Goal: Communication & Community: Share content

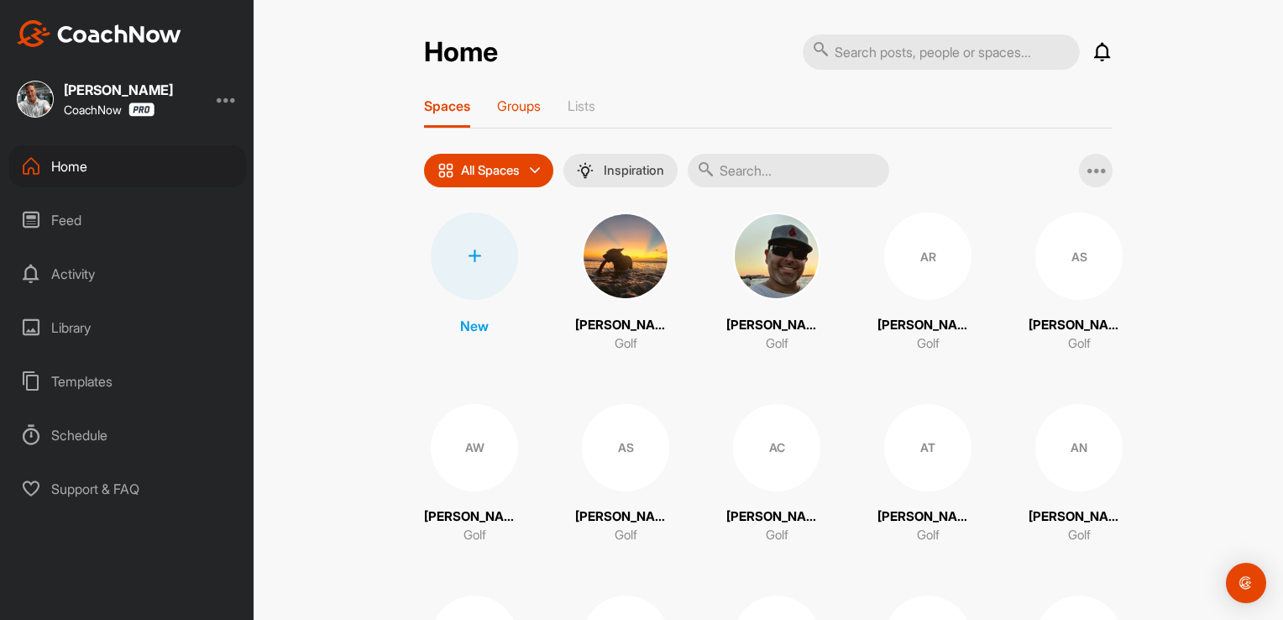
click at [514, 102] on p "Groups" at bounding box center [519, 105] width 44 height 17
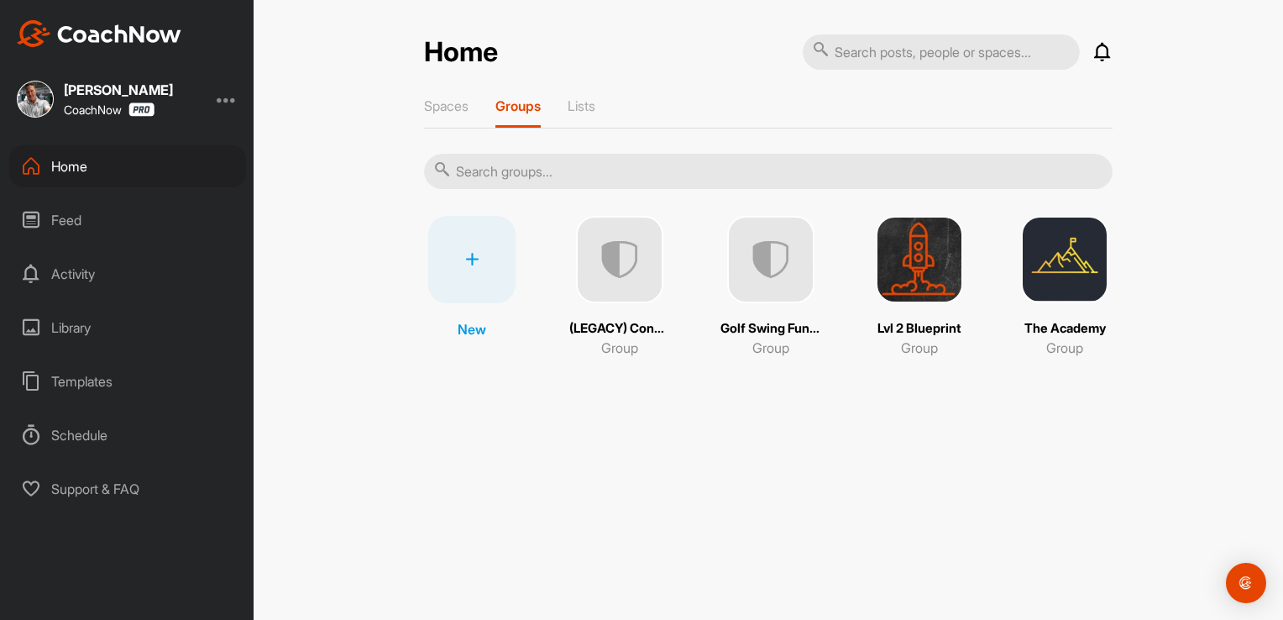
click at [1052, 277] on img at bounding box center [1064, 259] width 87 height 87
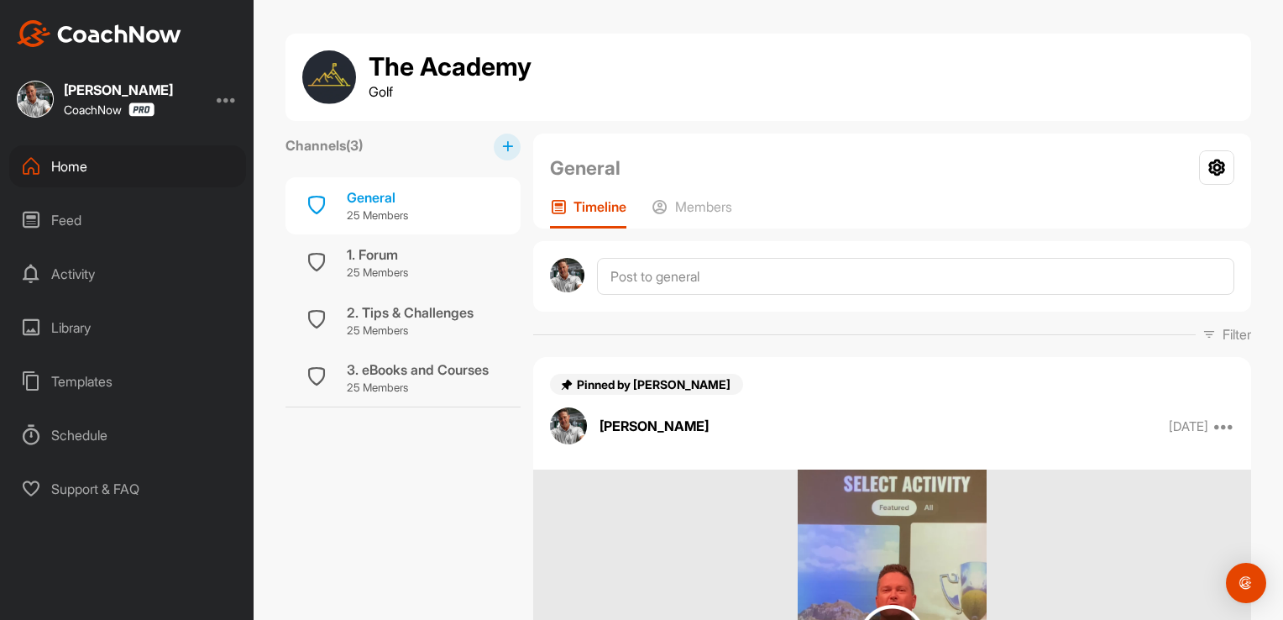
click at [502, 144] on icon at bounding box center [507, 146] width 11 height 11
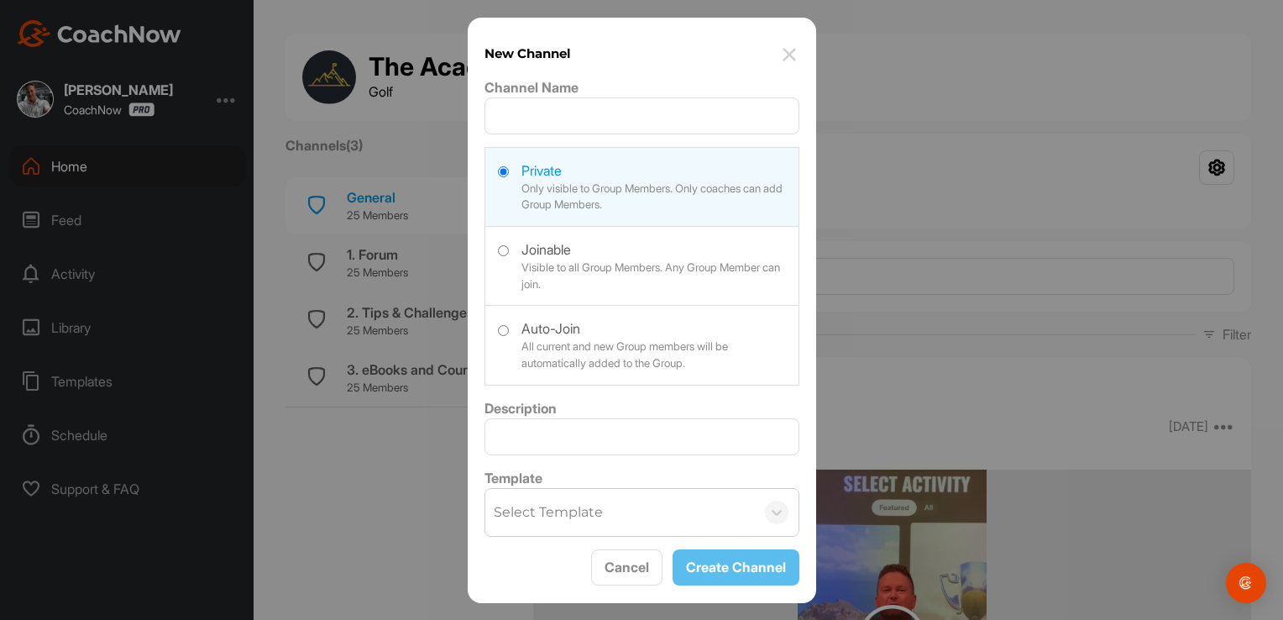
click at [501, 330] on label at bounding box center [641, 343] width 313 height 75
click at [501, 330] on input "radio" at bounding box center [503, 330] width 11 height 11
radio input "true"
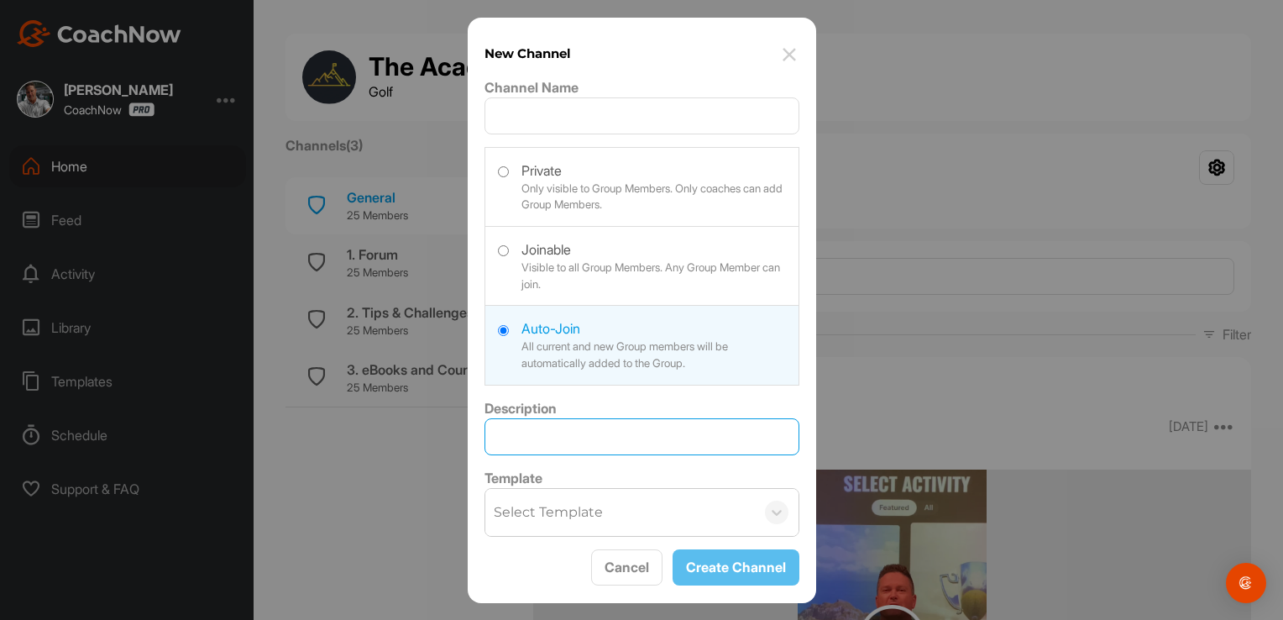
click at [539, 434] on input "Description" at bounding box center [641, 436] width 315 height 37
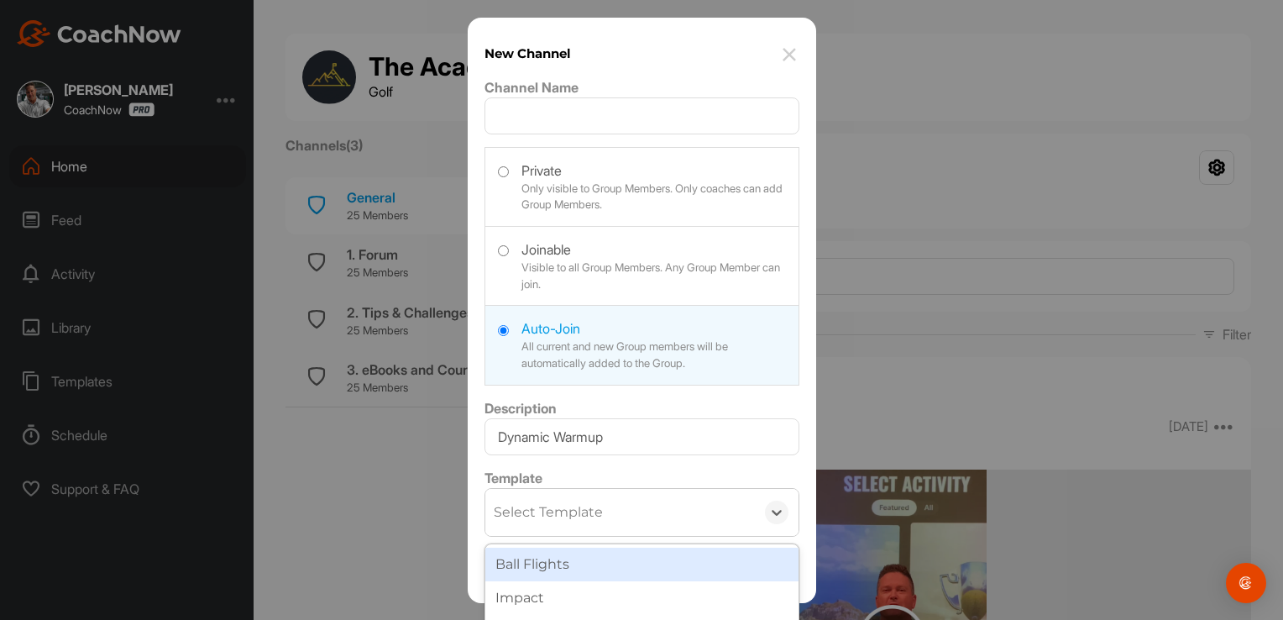
scroll to position [31, 0]
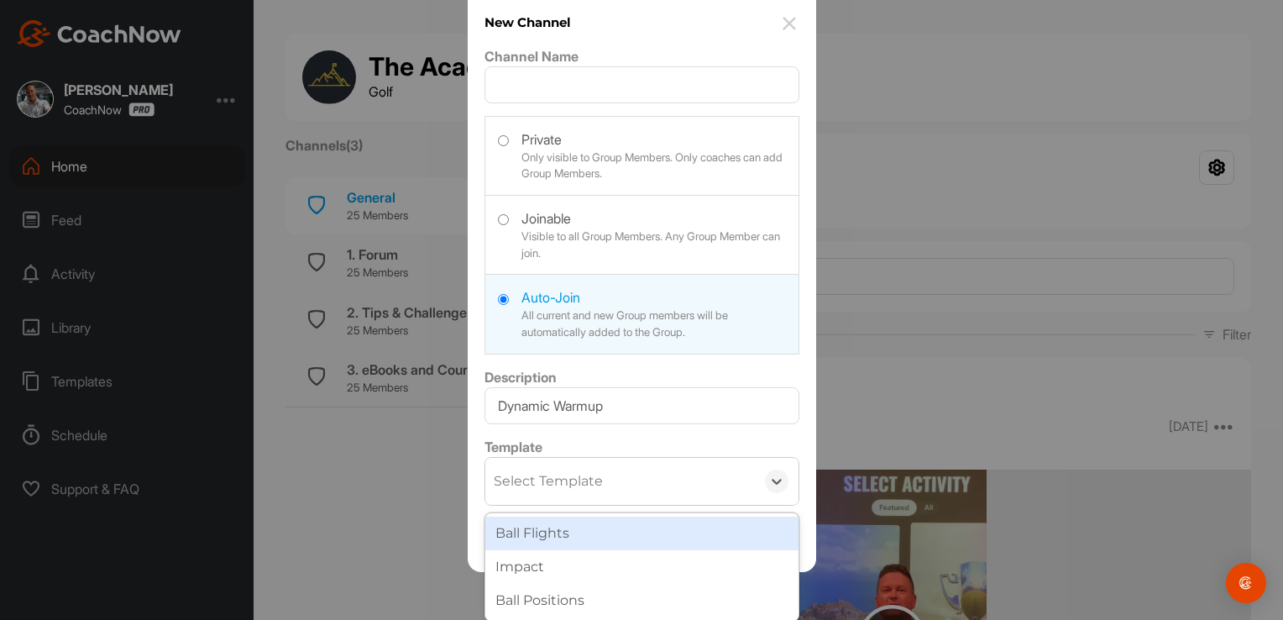
click at [569, 505] on div "option Ball Flights focused, 1 of 3. 3 results available. Use Up and Down to ch…" at bounding box center [641, 481] width 315 height 49
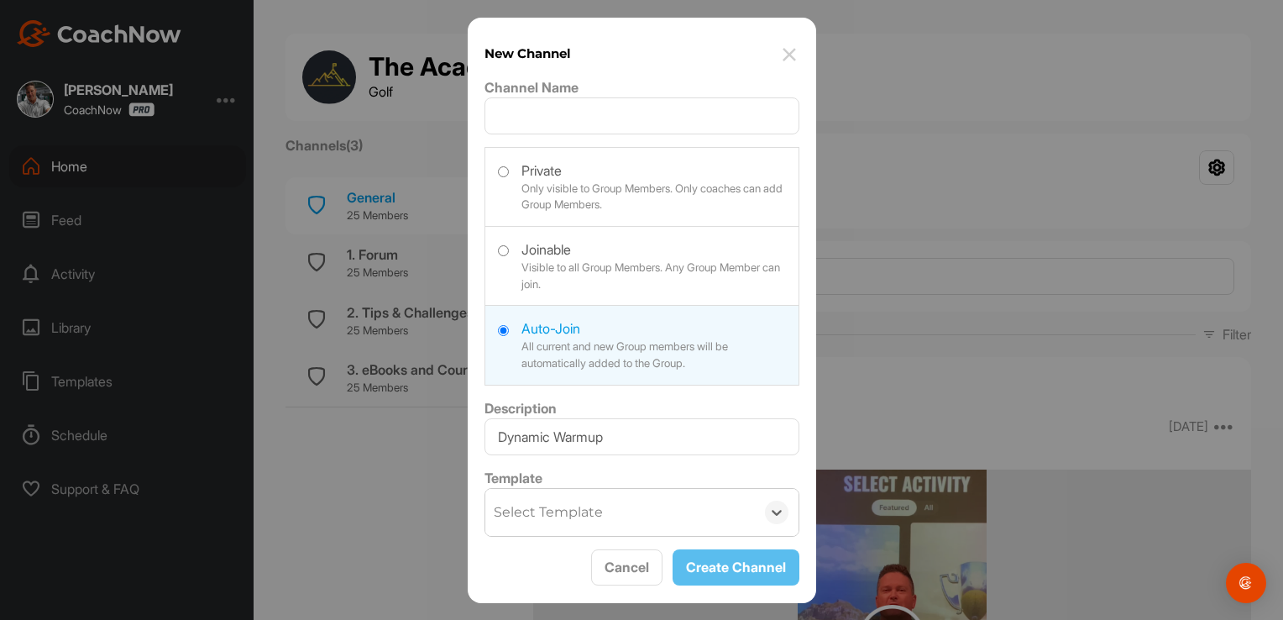
click at [756, 479] on div "Template 0 results available. Select is focused ,type to refine list, press Dow…" at bounding box center [641, 502] width 315 height 69
click at [500, 437] on input "Dynamic Warmup" at bounding box center [641, 436] width 315 height 37
type input "4. Dynamic Warmup"
click at [548, 117] on input "Channel Name" at bounding box center [641, 115] width 315 height 37
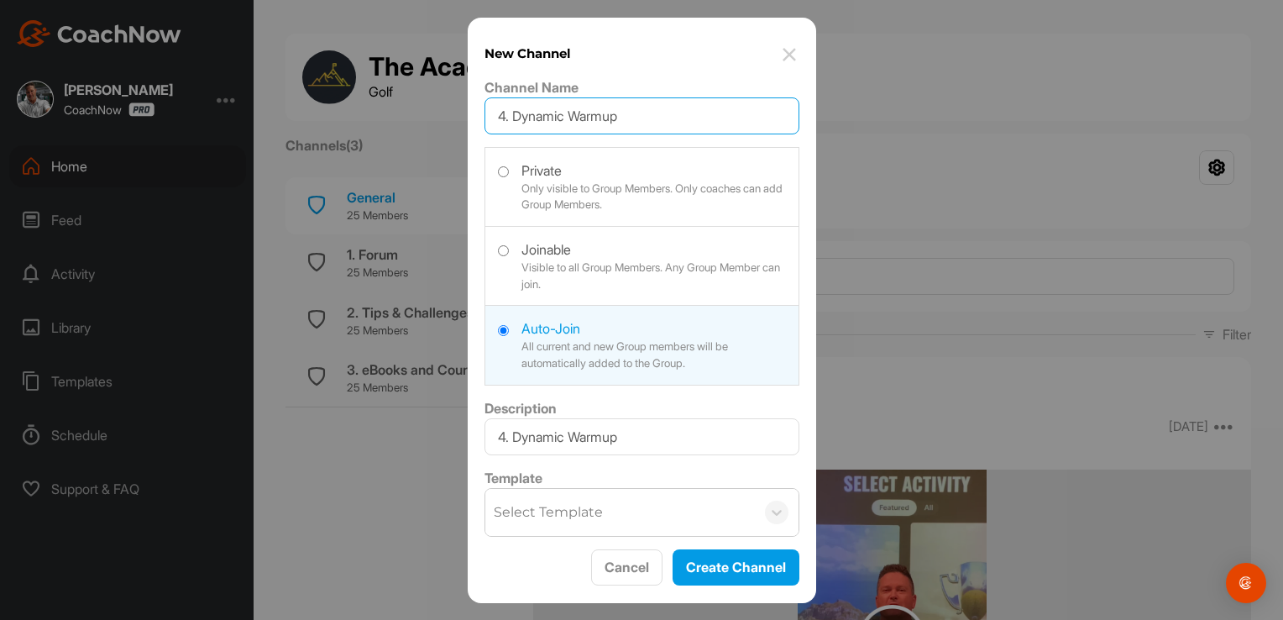
type input "4. Dynamic Warmup"
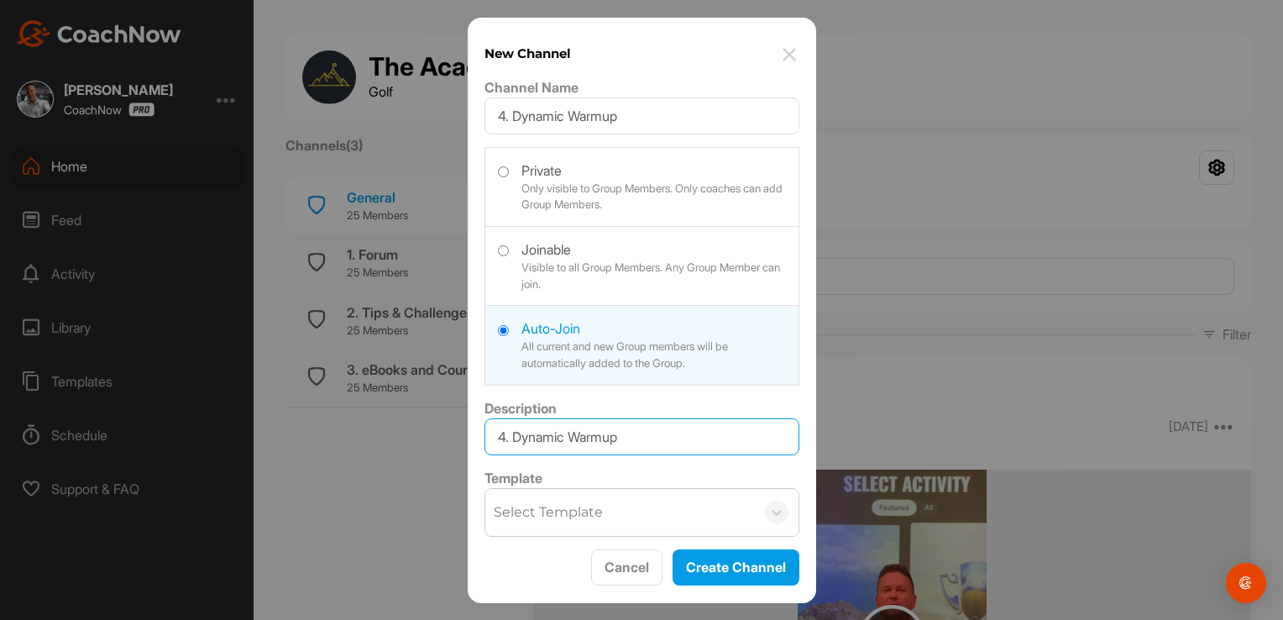
click at [630, 433] on input "4. Dynamic Warmup" at bounding box center [641, 436] width 315 height 37
type input "4"
type input "Use this follow-along video to warm-up properly"
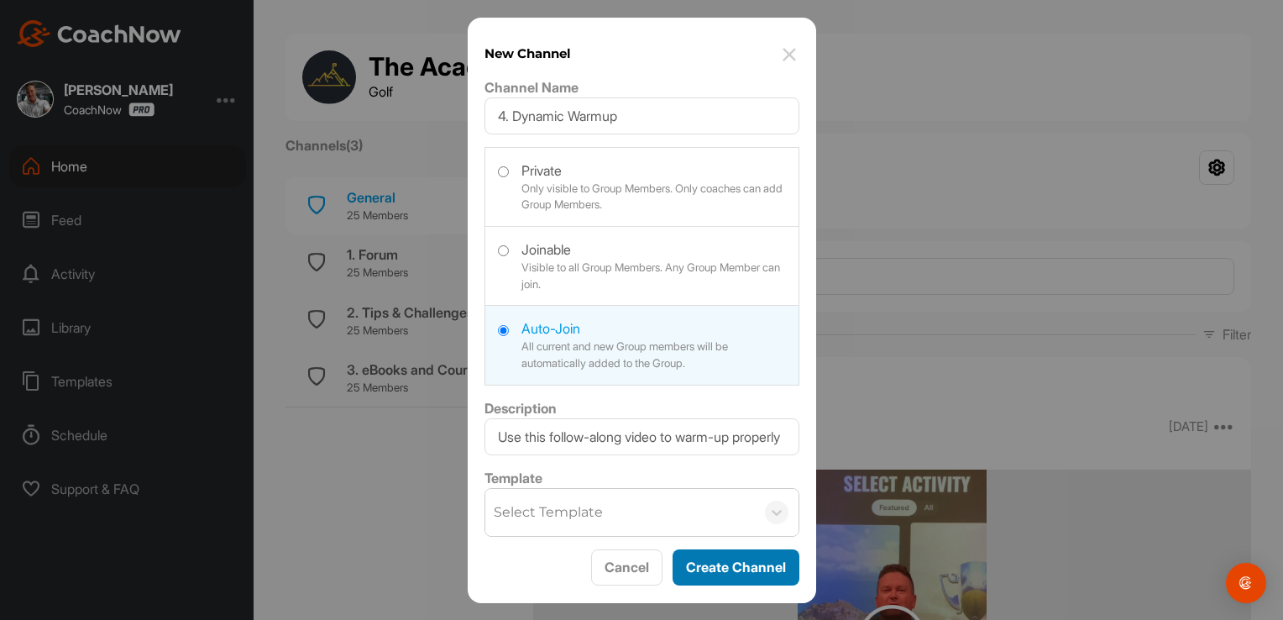
scroll to position [0, 0]
click at [751, 566] on button "Create Channel" at bounding box center [735, 567] width 127 height 36
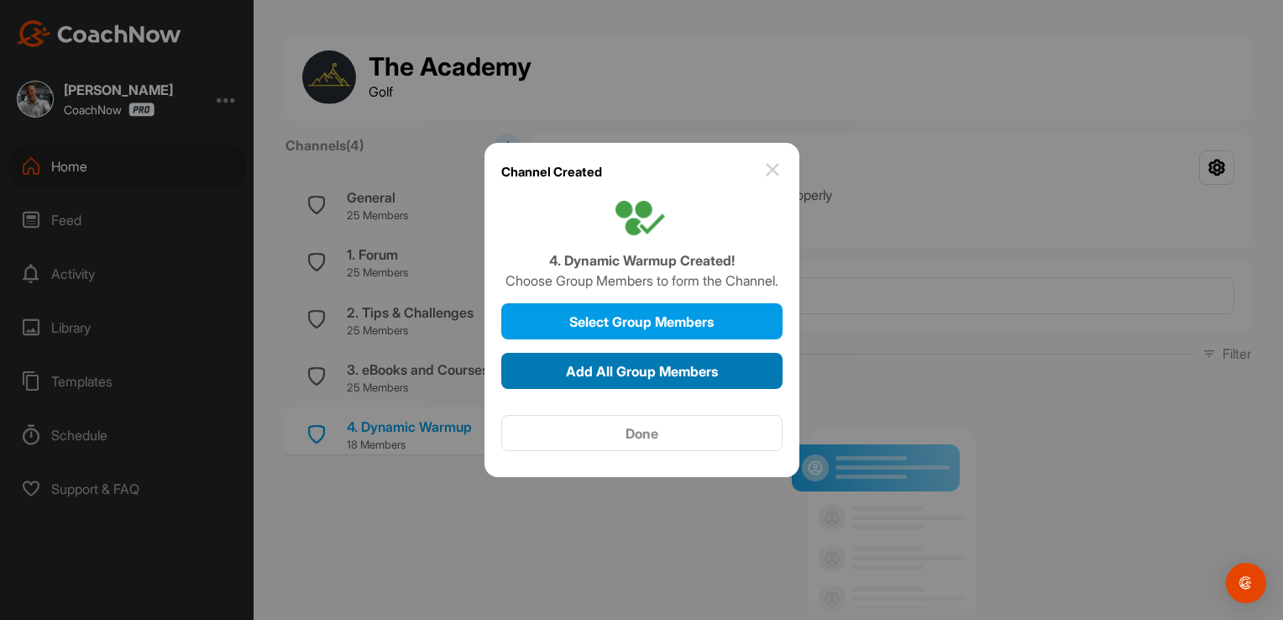
click at [641, 369] on span "Add All Group Members" at bounding box center [642, 371] width 152 height 17
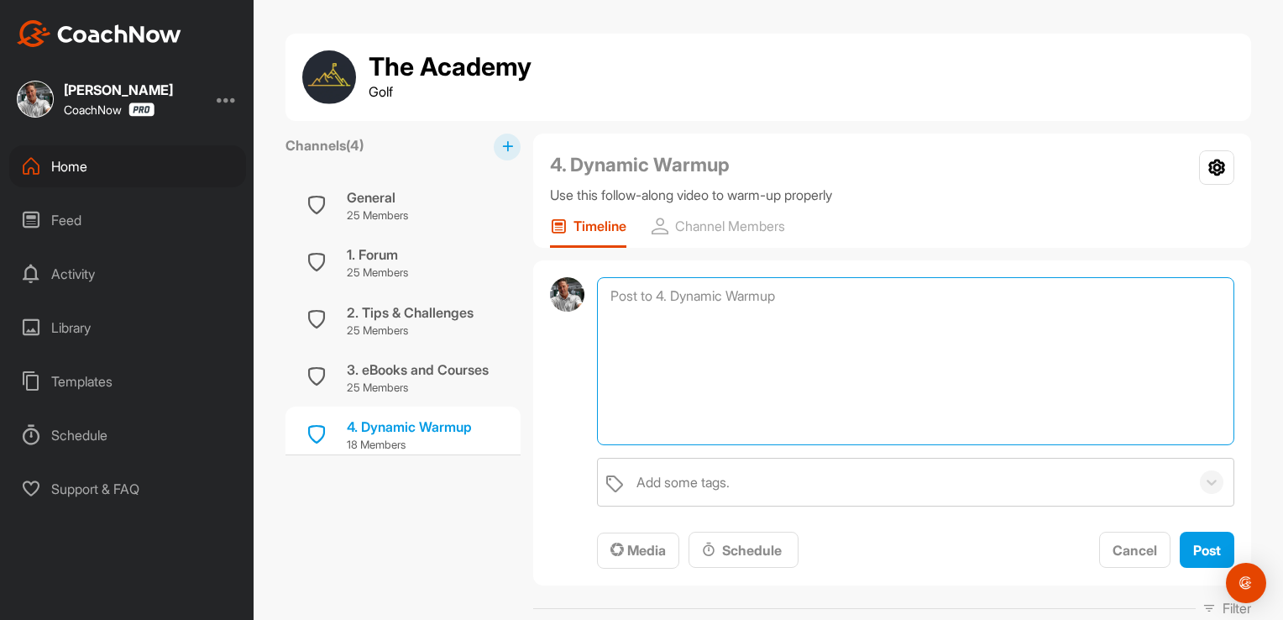
click at [789, 294] on textarea at bounding box center [915, 361] width 637 height 168
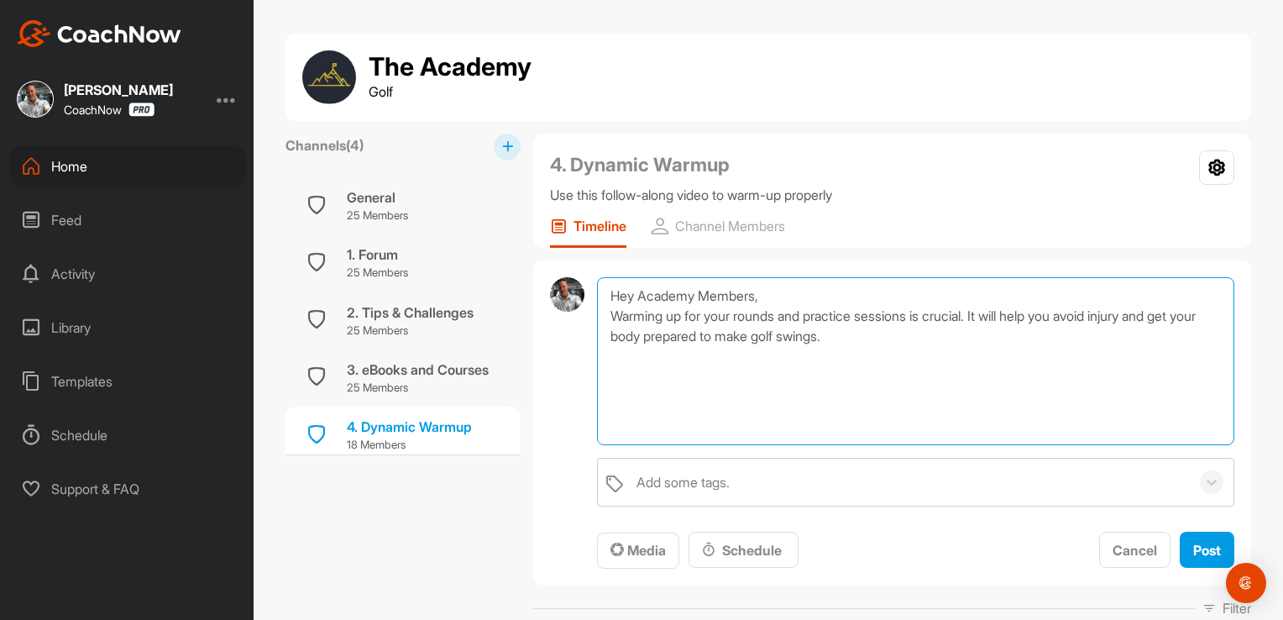
click at [666, 312] on textarea "Hey Academy Members, Warming up for your rounds and practice sessions is crucia…" at bounding box center [915, 361] width 637 height 168
click at [934, 315] on textarea "Hey Academy Members, Warming your body up properly to make golf swings is cruci…" at bounding box center [915, 361] width 637 height 168
click at [893, 338] on textarea "Hey Academy Members, Warming your body up properly to make golf swings is cruci…" at bounding box center [915, 361] width 637 height 168
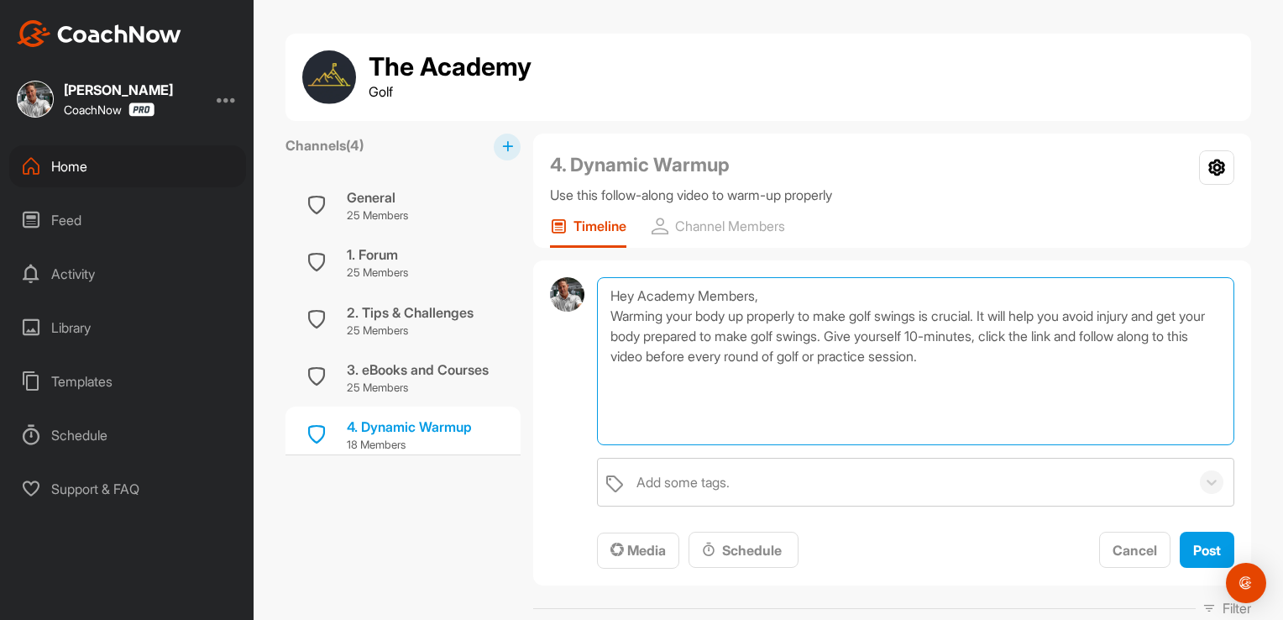
paste textarea "[URL][DOMAIN_NAME]"
type textarea "Hey Academy Members, Warming your body up properly to make golf swings is cruci…"
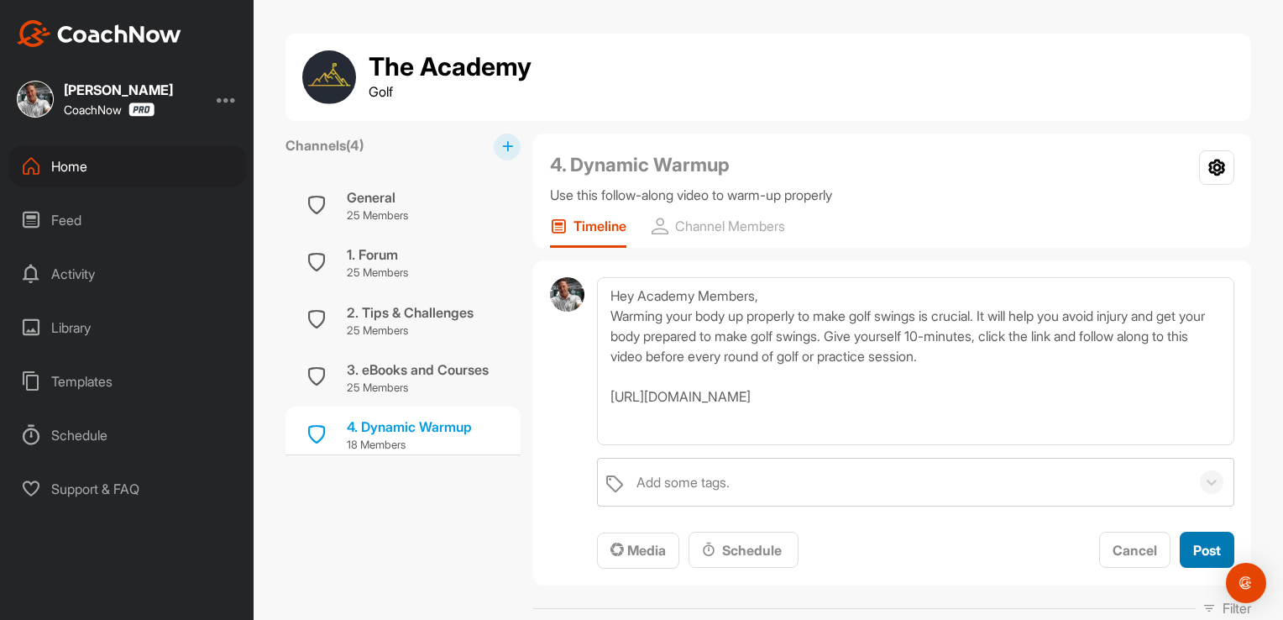
click at [1195, 542] on span "Post" at bounding box center [1207, 550] width 28 height 17
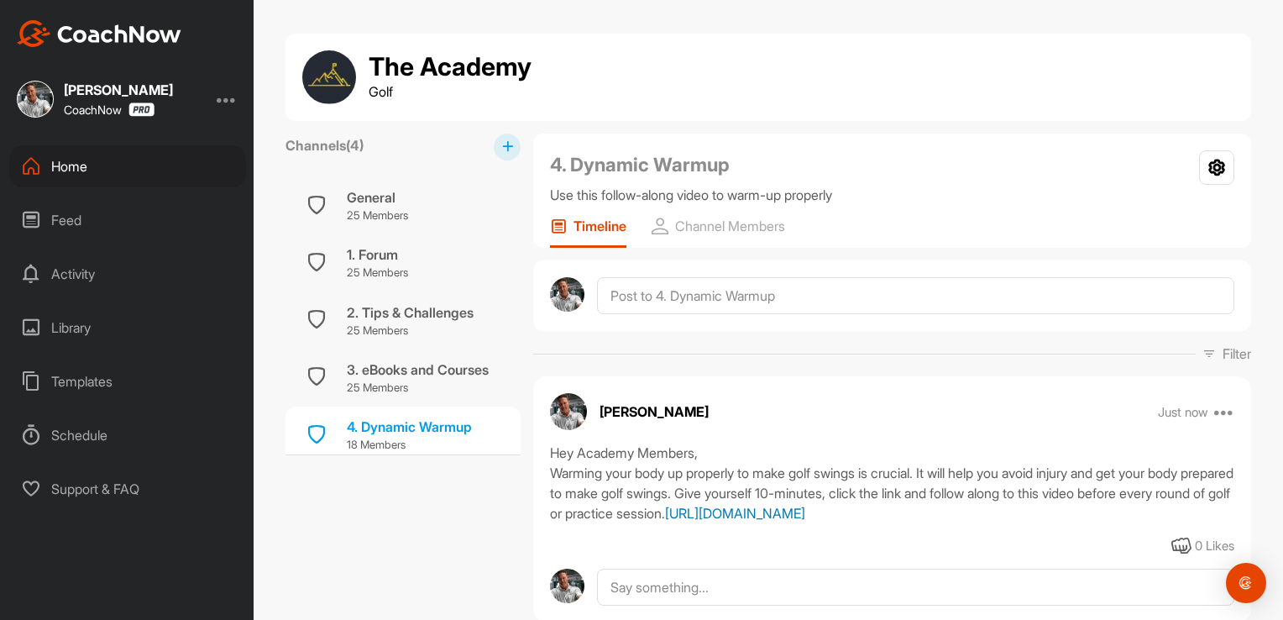
click at [665, 521] on link "[URL][DOMAIN_NAME]" at bounding box center [735, 513] width 140 height 17
click at [78, 169] on div "Home" at bounding box center [127, 166] width 237 height 42
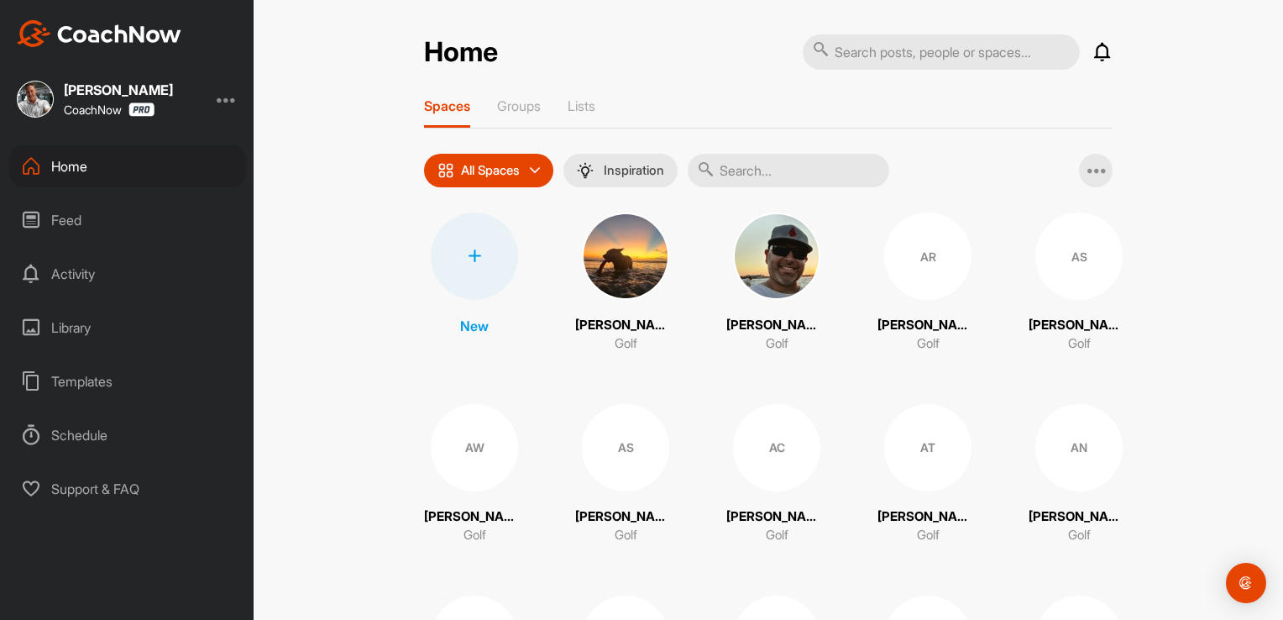
click at [775, 166] on input "text" at bounding box center [788, 171] width 201 height 34
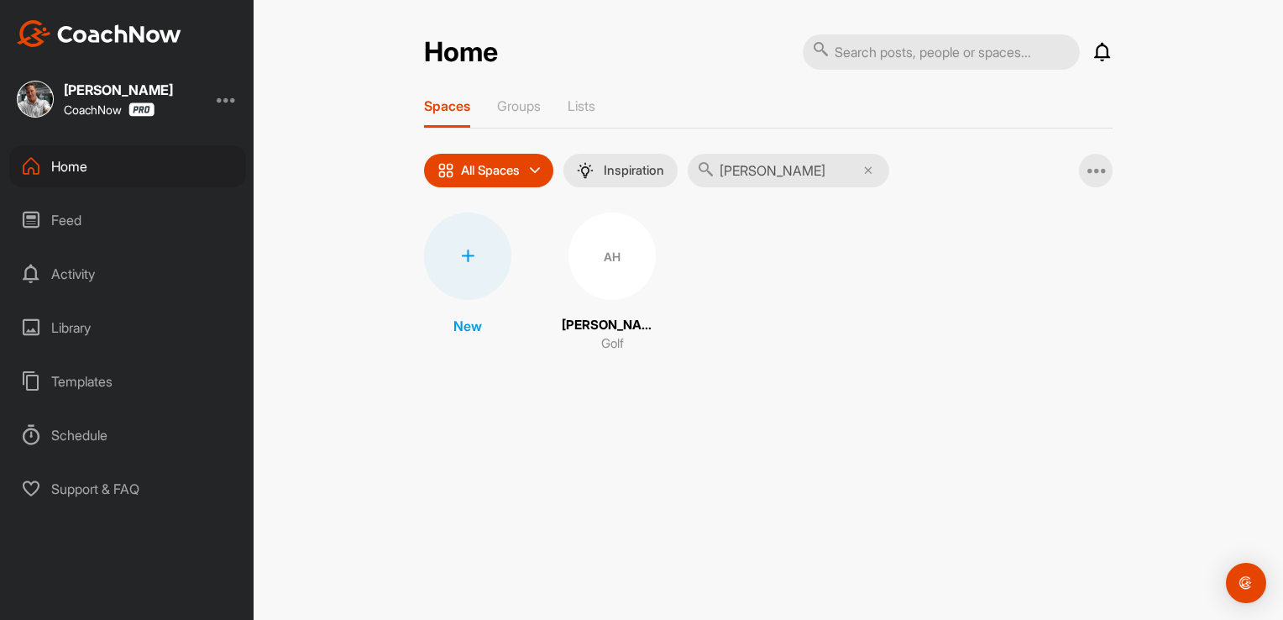
type input "[PERSON_NAME]"
click at [621, 306] on div "AH [PERSON_NAME] Golf" at bounding box center [612, 282] width 101 height 141
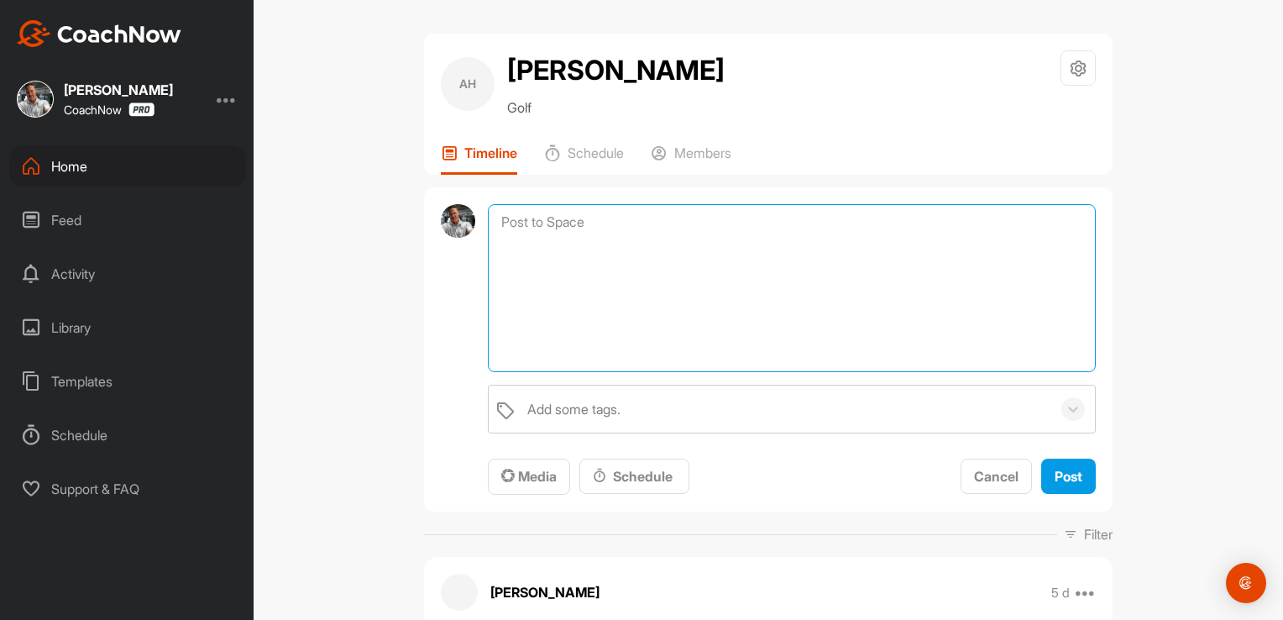
click at [538, 220] on textarea at bounding box center [792, 288] width 608 height 168
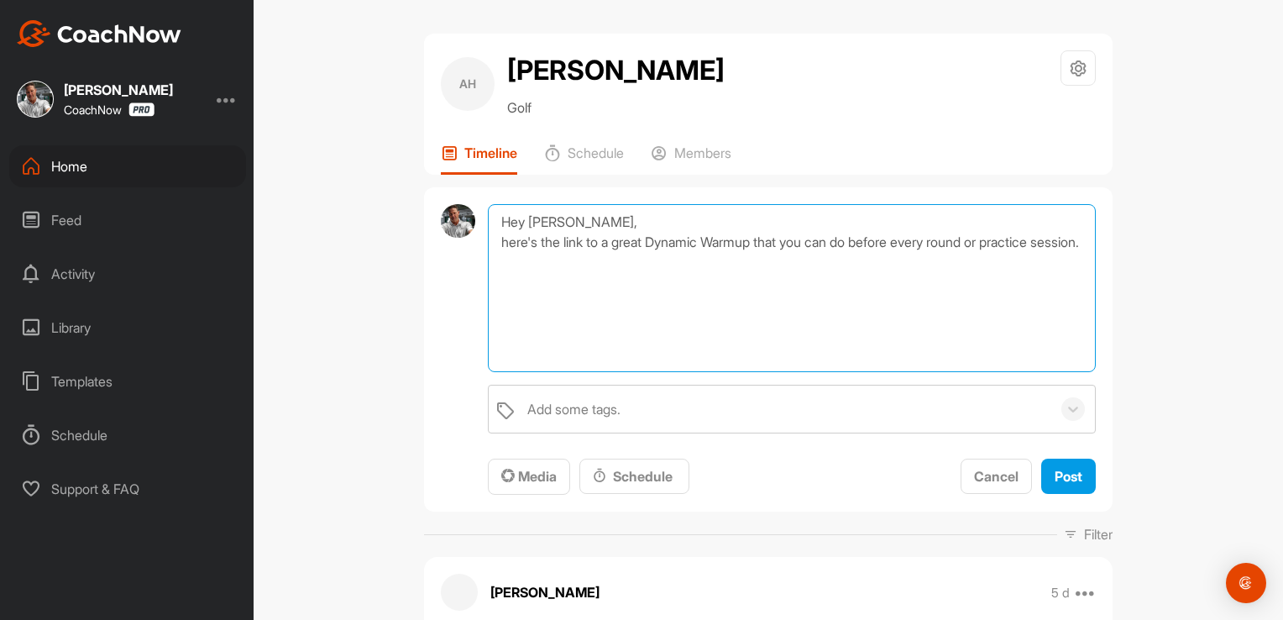
paste textarea "[URL][DOMAIN_NAME]"
type textarea "Hey [PERSON_NAME], here's the link to a great Dynamic Warmup that you can do be…"
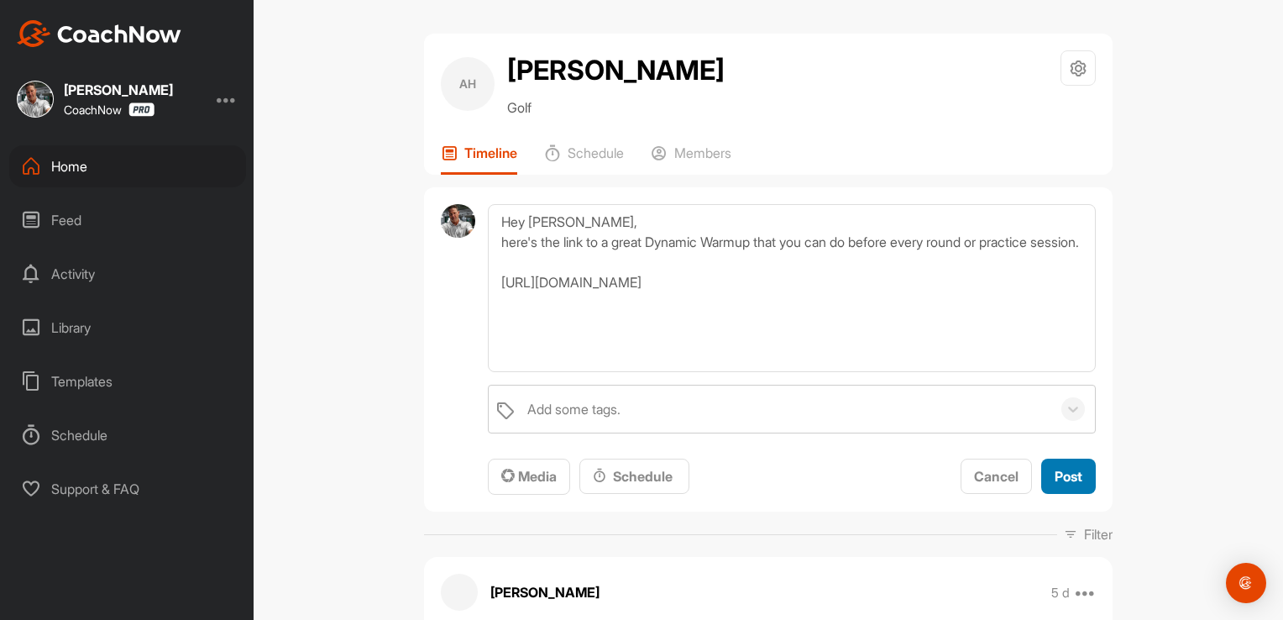
click at [1058, 468] on span "Post" at bounding box center [1068, 476] width 28 height 17
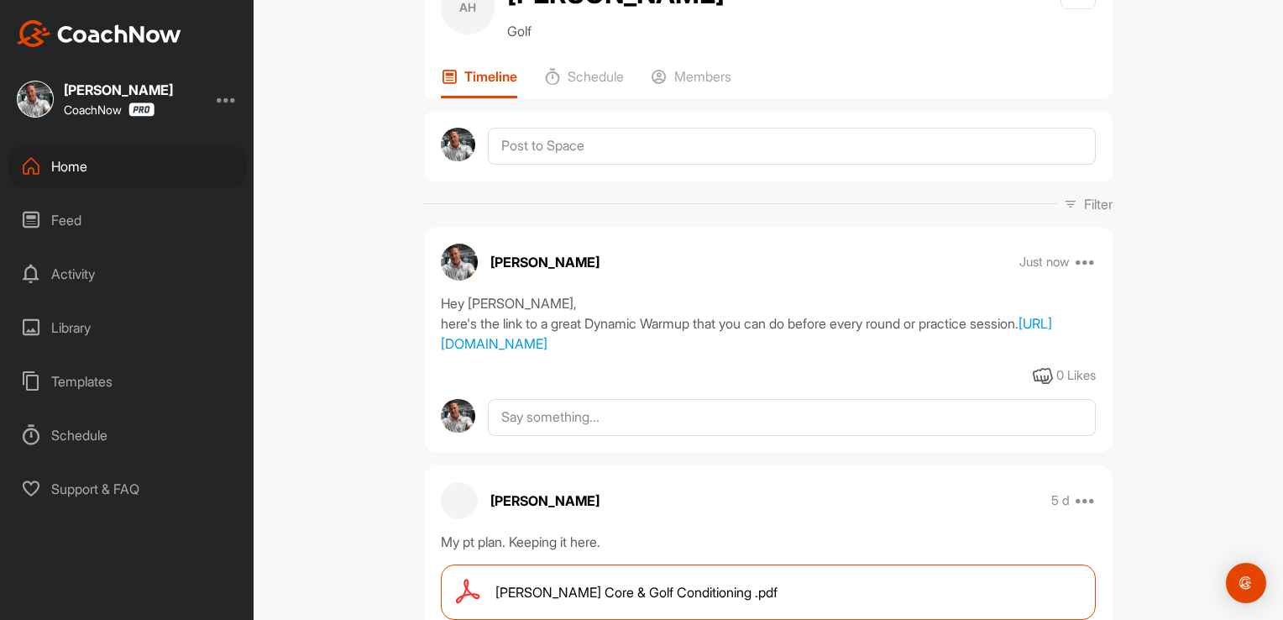
scroll to position [79, 0]
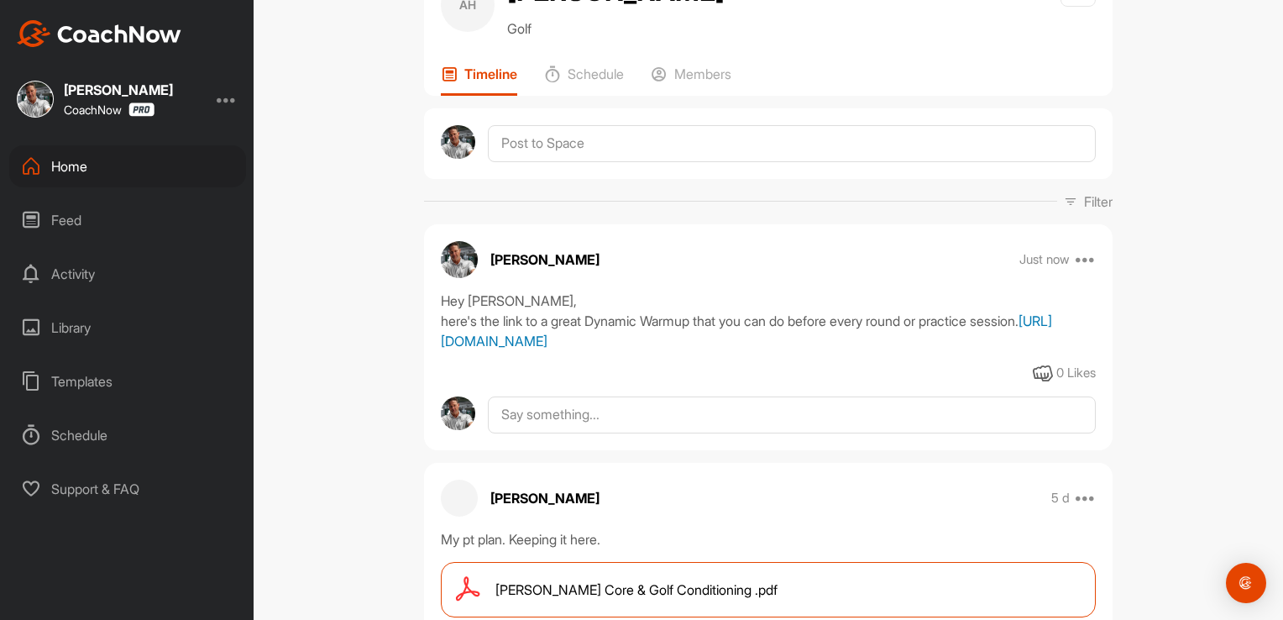
click at [540, 349] on link "[URL][DOMAIN_NAME]" at bounding box center [746, 330] width 611 height 37
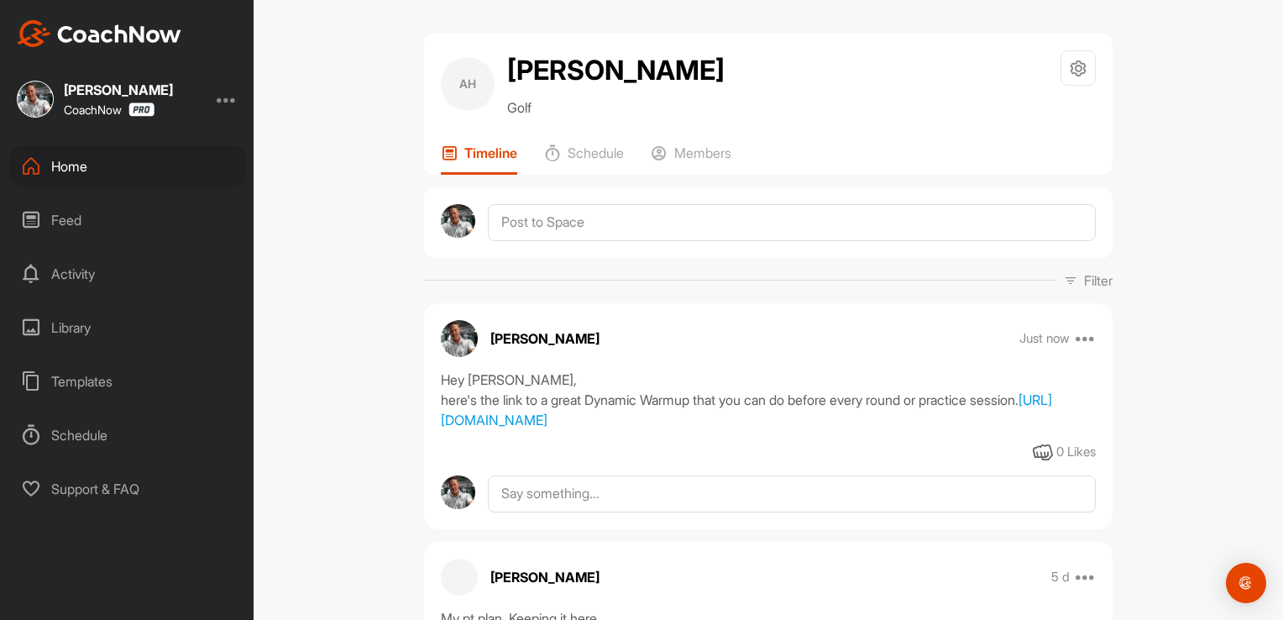
click at [67, 163] on div "Home" at bounding box center [127, 166] width 237 height 42
